Goal: Information Seeking & Learning: Learn about a topic

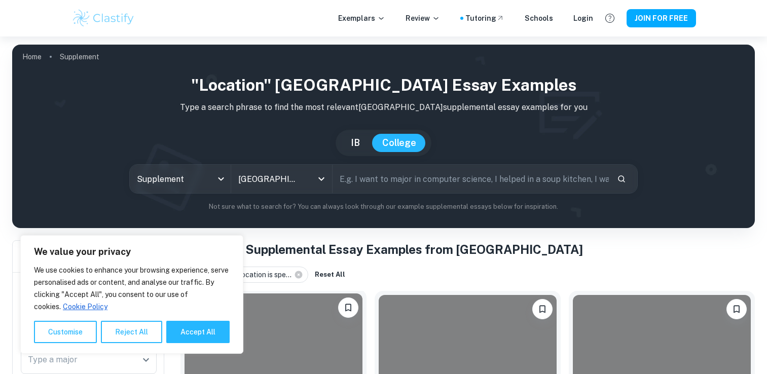
scroll to position [146, 0]
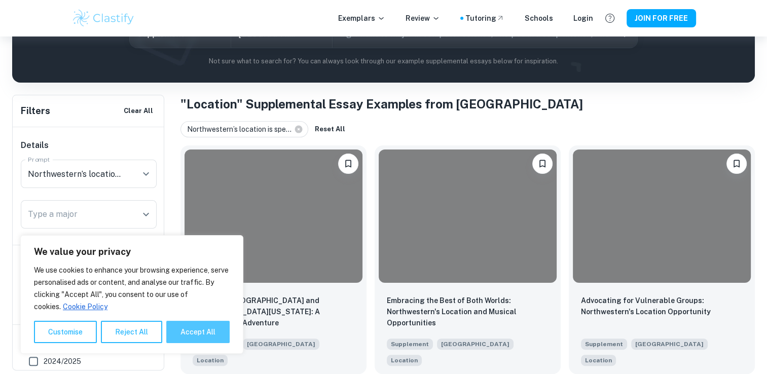
click at [186, 336] on button "Accept All" at bounding box center [197, 332] width 63 height 22
checkbox input "true"
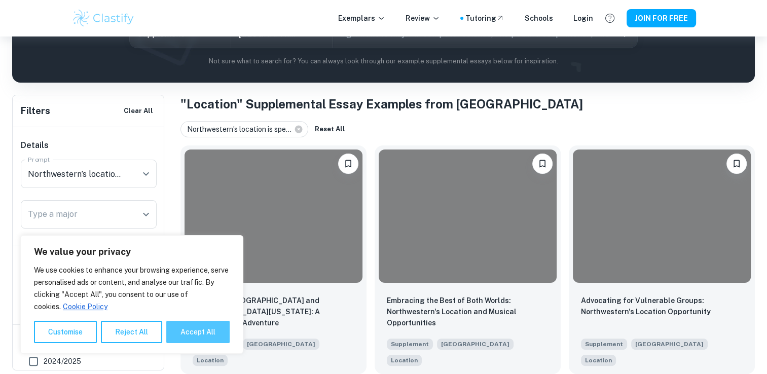
checkbox input "true"
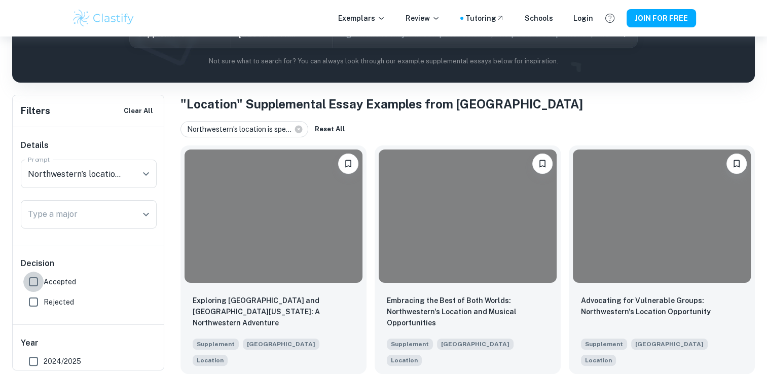
click at [34, 281] on input "Accepted" at bounding box center [33, 282] width 20 height 20
checkbox input "true"
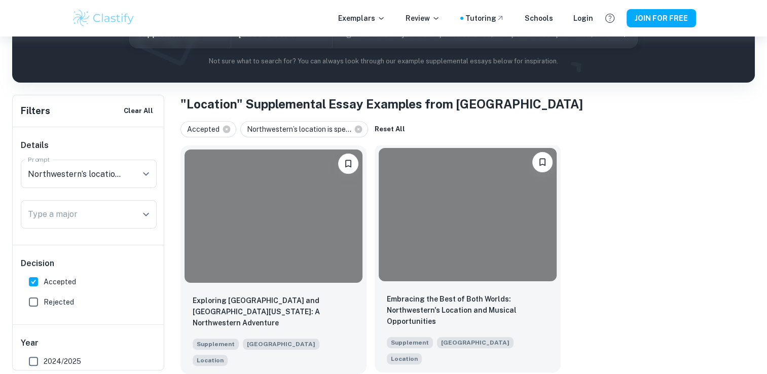
click at [450, 229] on div at bounding box center [468, 214] width 178 height 133
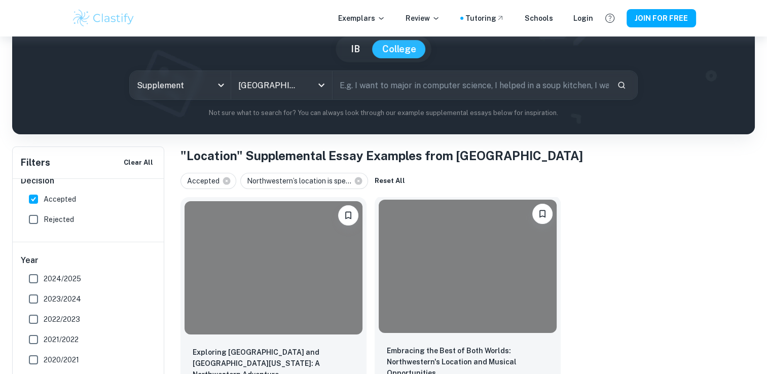
scroll to position [146, 0]
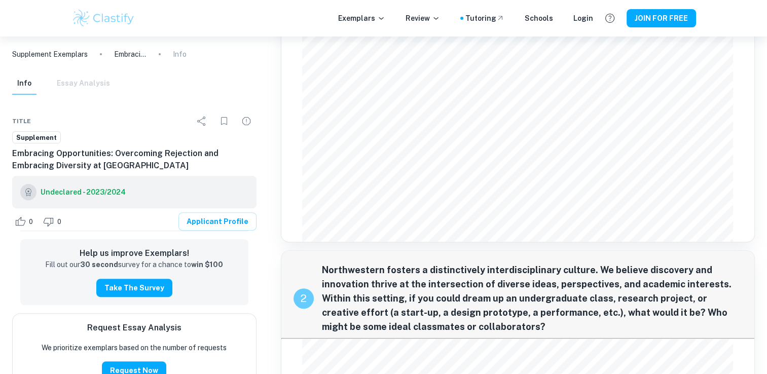
scroll to position [304, 0]
